Goal: Information Seeking & Learning: Find specific fact

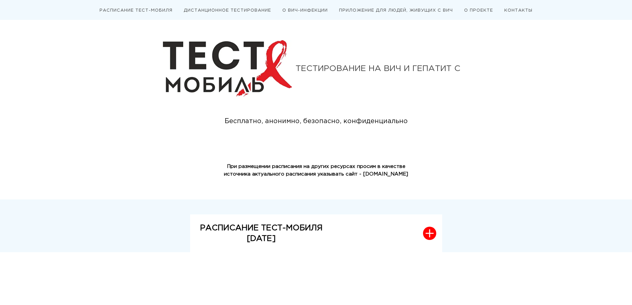
click at [213, 60] on img at bounding box center [227, 68] width 129 height 56
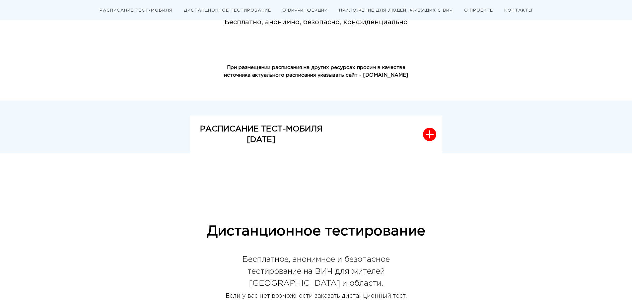
scroll to position [99, 0]
click at [433, 137] on icon "button" at bounding box center [429, 134] width 8 height 8
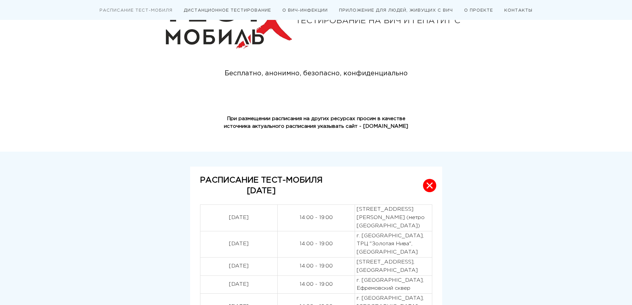
scroll to position [43, 0]
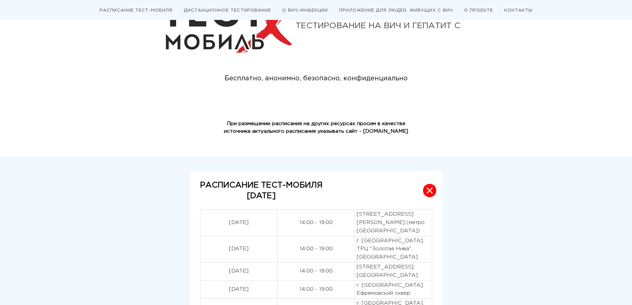
click at [160, 13] on nav "РАСПИСАНИЕ ТЕСТ-МОБИЛЯ ДИСТАНЦИОННОЕ ТЕСТИРОВАНИЕ О ВИЧ-ИНФЕКЦИИ ПРИЛОЖЕНИЕ ДЛЯ…" at bounding box center [315, 10] width 605 height 20
click at [157, 10] on link "РАСПИСАНИЕ ТЕСТ-МОБИЛЯ" at bounding box center [135, 11] width 73 height 4
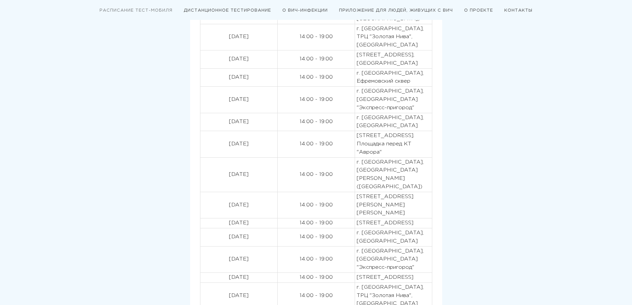
scroll to position [266, 0]
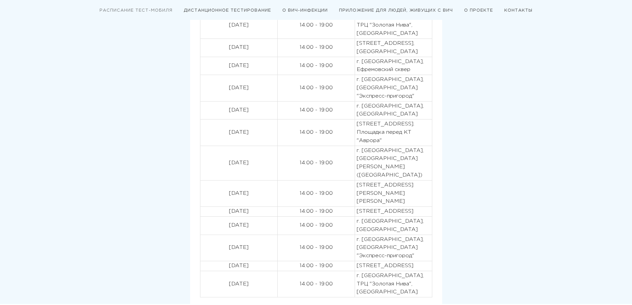
drag, startPoint x: 356, startPoint y: 211, endPoint x: 405, endPoint y: 221, distance: 49.8
click at [405, 215] on p "[STREET_ADDRESS]" at bounding box center [393, 211] width 74 height 8
copy p "[STREET_ADDRESS]"
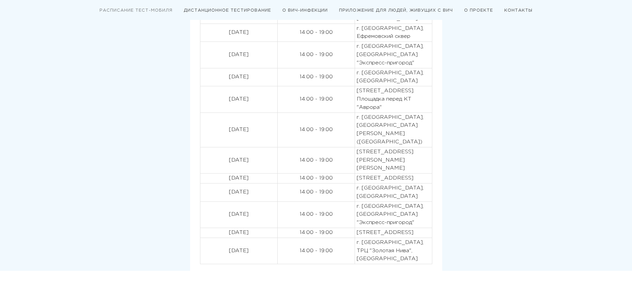
drag, startPoint x: 428, startPoint y: 250, endPoint x: 217, endPoint y: 247, distance: 210.6
click at [217, 237] on tr "[DATE] 14:00 - 19:00 [STREET_ADDRESS]" at bounding box center [316, 232] width 232 height 10
click at [491, 239] on div "РАСПИСАНИЕ ТЕСТ-МОБИЛЯ [DATE] [DATE] 14:00 - 19:00 [STREET_ADDRESS][PERSON_NAME…" at bounding box center [316, 93] width 398 height 356
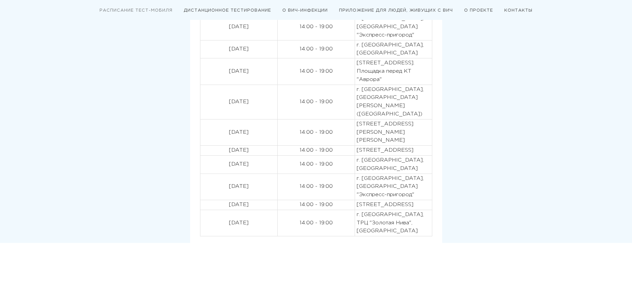
scroll to position [366, 0]
